Goal: Find specific page/section

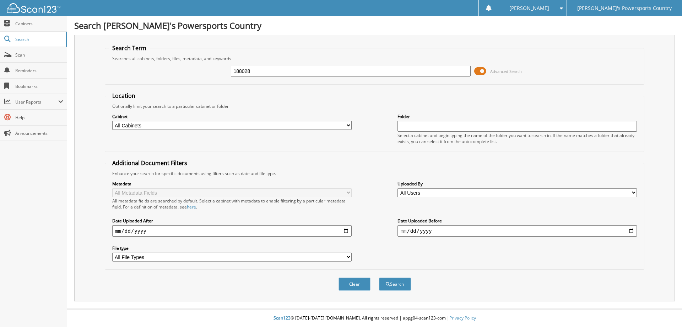
type input "188028"
click at [379, 277] on button "Search" at bounding box center [395, 283] width 32 height 13
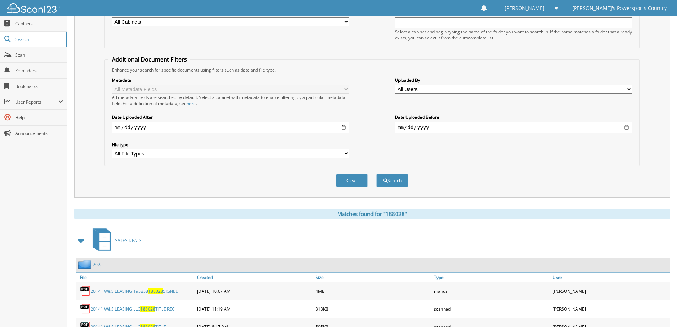
scroll to position [134, 0]
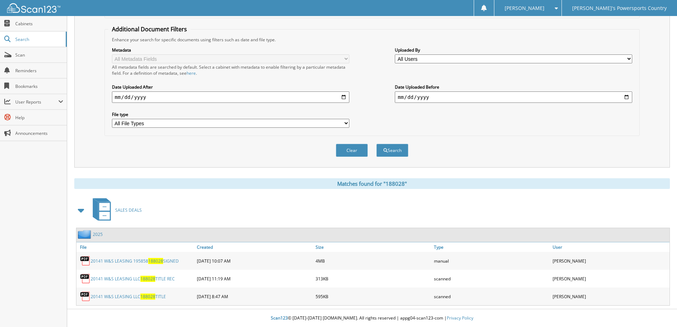
click at [152, 262] on span "188028" at bounding box center [155, 261] width 15 height 6
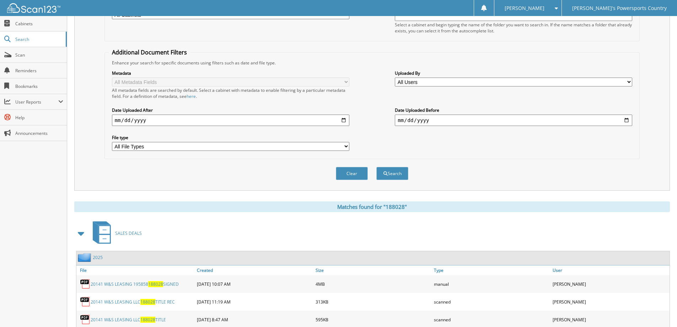
scroll to position [0, 0]
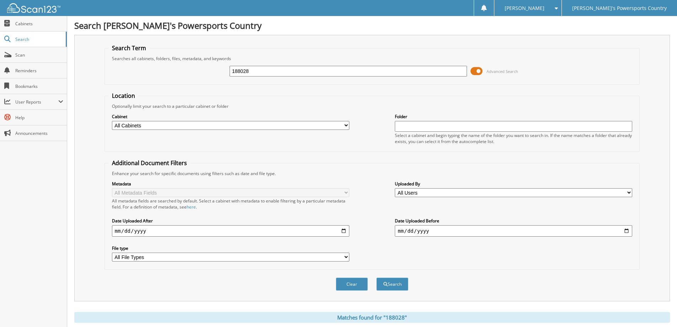
click at [262, 70] on input "188028" at bounding box center [348, 71] width 237 height 11
type input "276146"
click at [376, 277] on button "Search" at bounding box center [392, 283] width 32 height 13
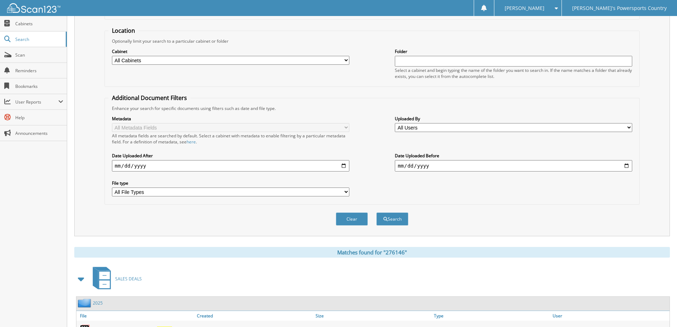
scroll to position [116, 0]
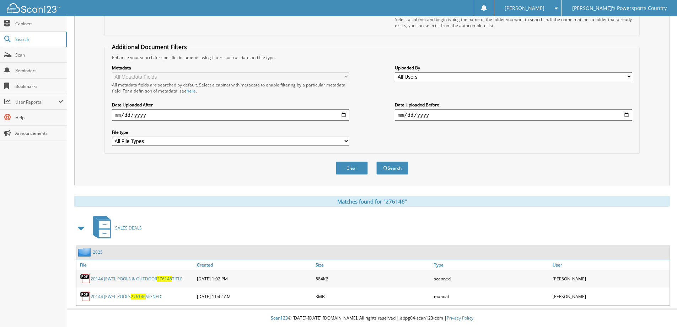
click at [118, 294] on link "20144 JEWEL POOLS 276146 SIGNED" at bounding box center [126, 296] width 71 height 6
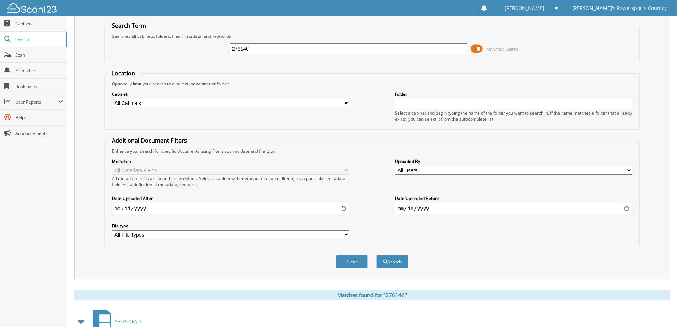
scroll to position [0, 0]
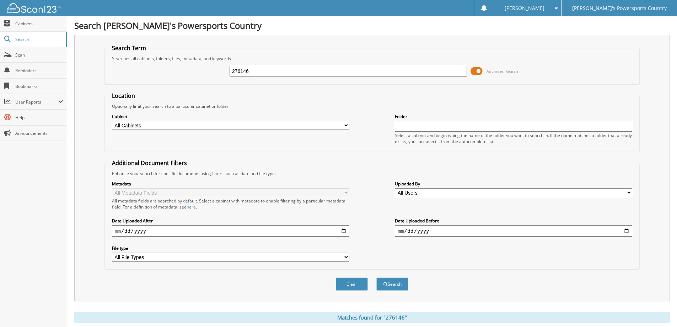
click at [267, 70] on input "276146" at bounding box center [348, 71] width 237 height 11
type input "188028"
click at [376, 277] on button "Search" at bounding box center [392, 283] width 32 height 13
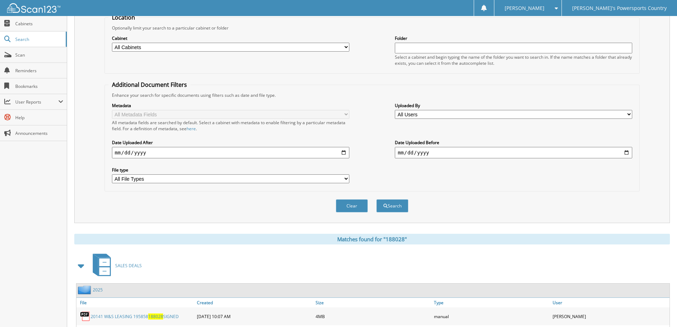
scroll to position [134, 0]
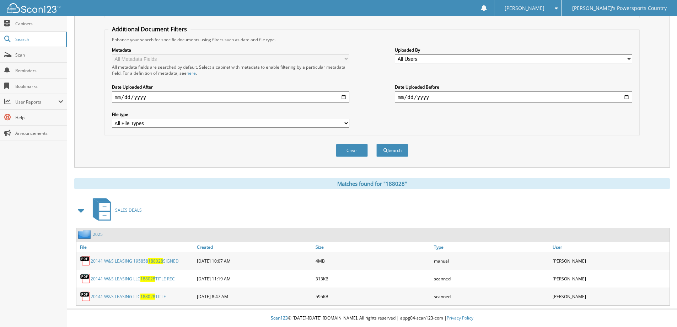
drag, startPoint x: 182, startPoint y: 262, endPoint x: 90, endPoint y: 264, distance: 91.7
click at [90, 264] on div "20141 W&S LEASING 195858 188028 SIGNED" at bounding box center [135, 260] width 119 height 14
copy div "20141 W&S LEASING 195858 188028 SIGNED"
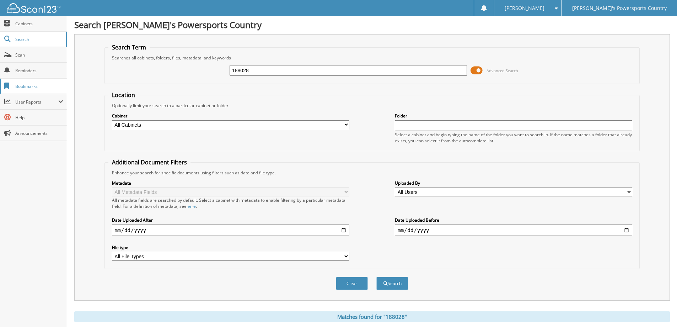
scroll to position [0, 0]
click at [40, 61] on link "Scan" at bounding box center [33, 54] width 67 height 15
